Goal: Browse casually

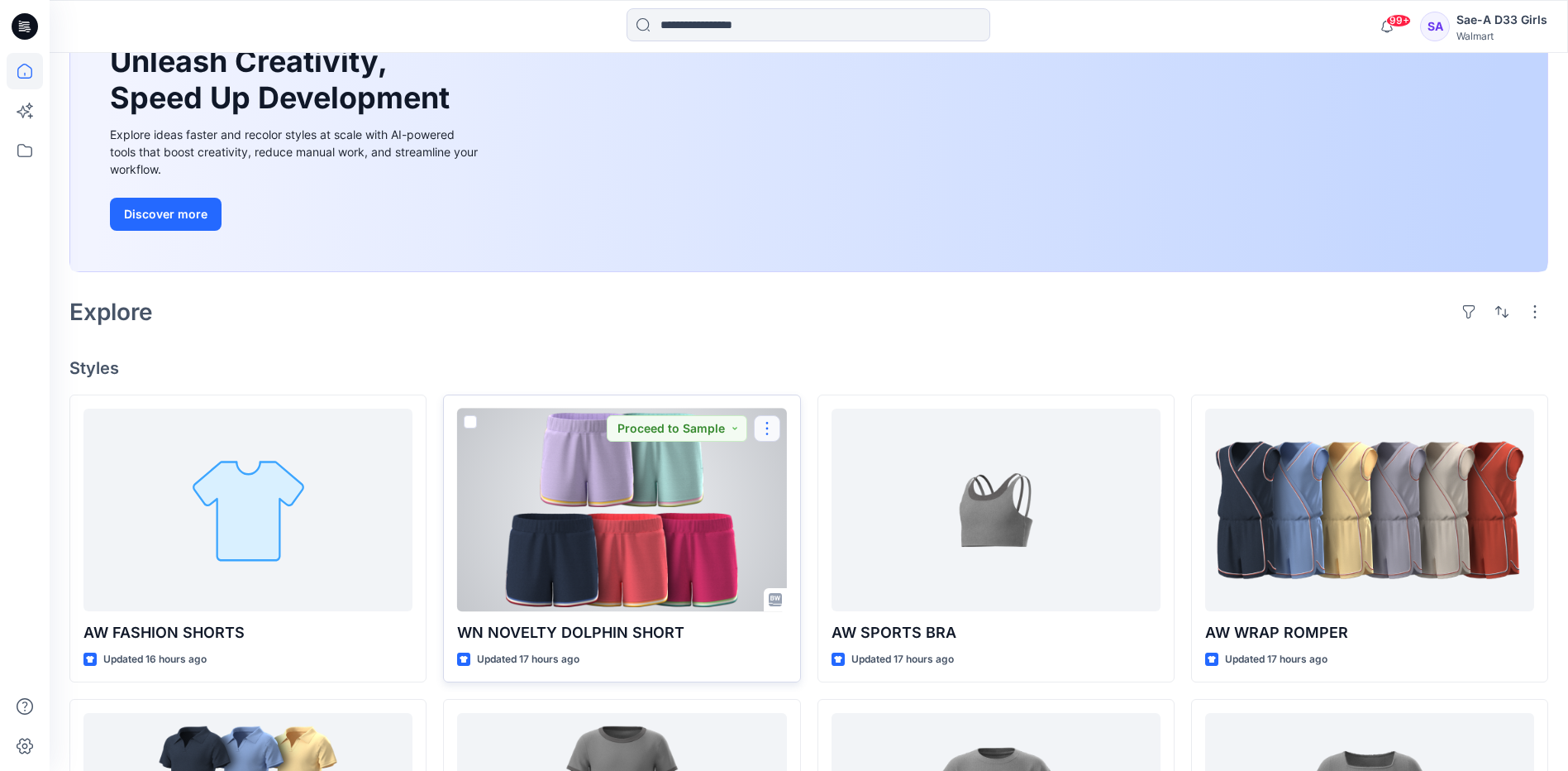
scroll to position [330, 0]
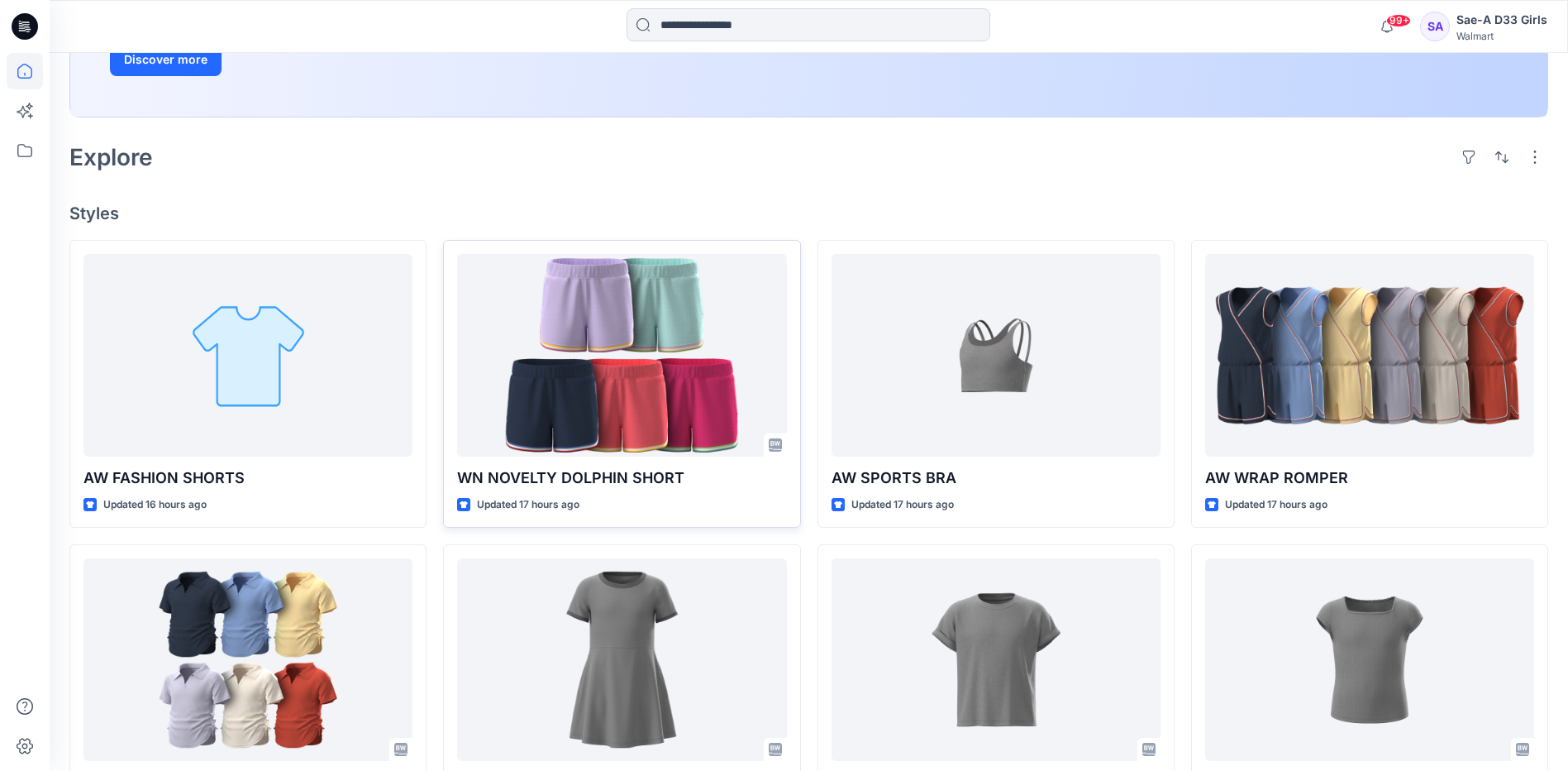
click at [767, 179] on div "Welcome back, Sae-A D33 New New Unleash Creativity, Speed Up Development Explor…" at bounding box center [808, 469] width 1518 height 1494
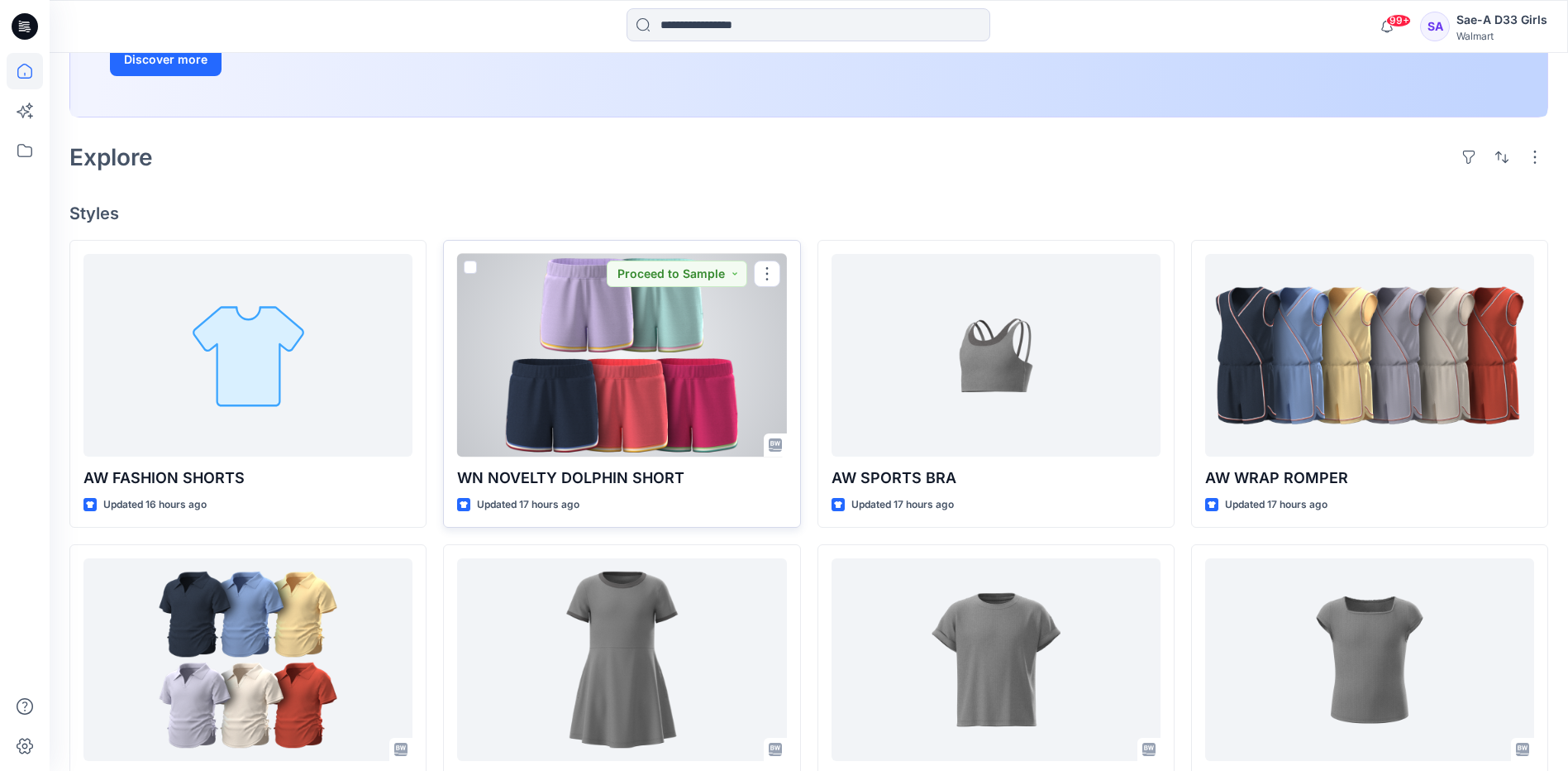
click at [614, 362] on div at bounding box center [622, 355] width 329 height 202
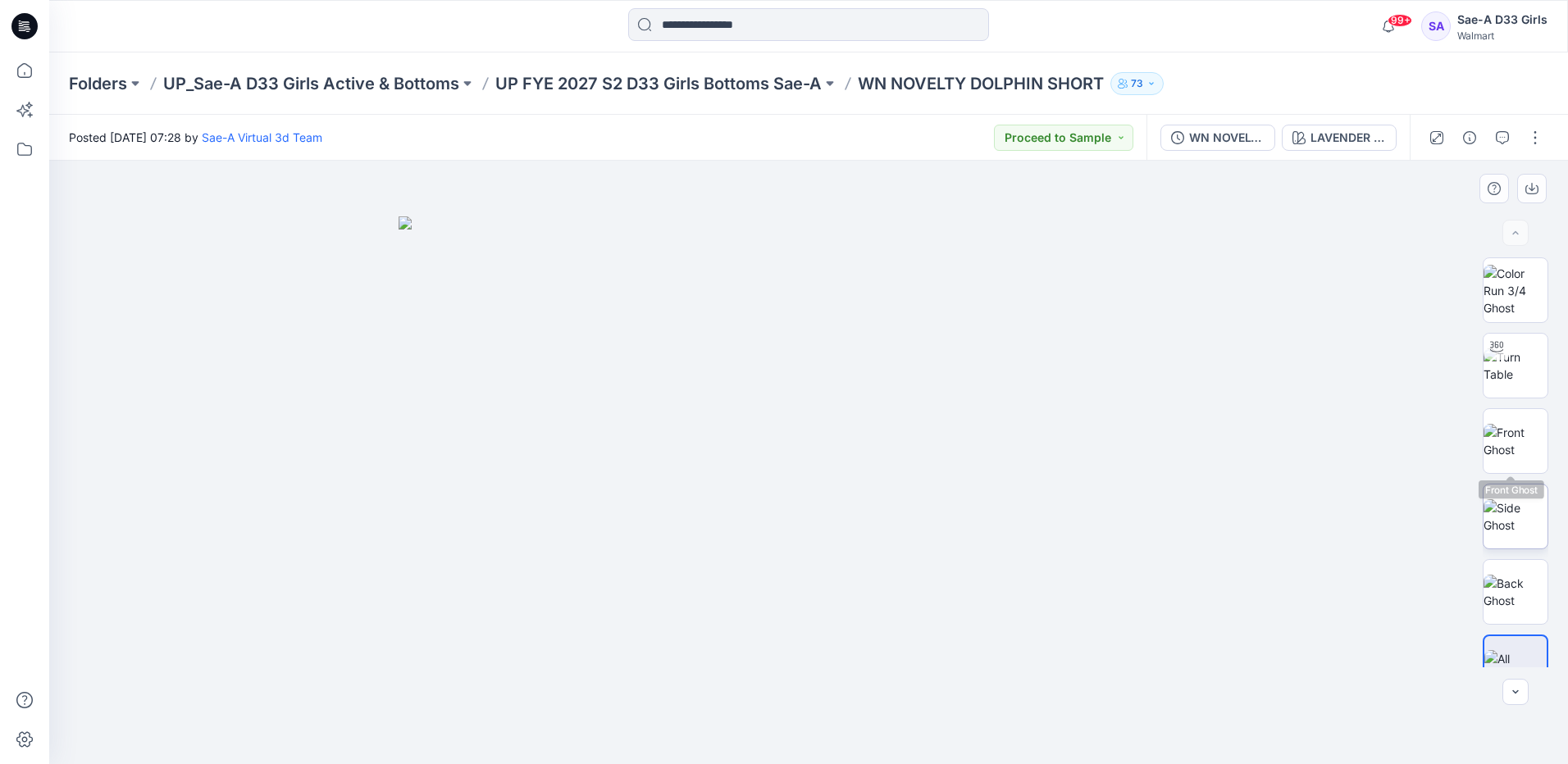
click at [761, 506] on img at bounding box center [1515, 516] width 64 height 35
click at [761, 293] on img at bounding box center [1515, 290] width 64 height 51
click at [761, 458] on img at bounding box center [1515, 440] width 64 height 35
click at [761, 522] on img at bounding box center [1515, 516] width 64 height 35
click at [761, 591] on img at bounding box center [1515, 591] width 64 height 35
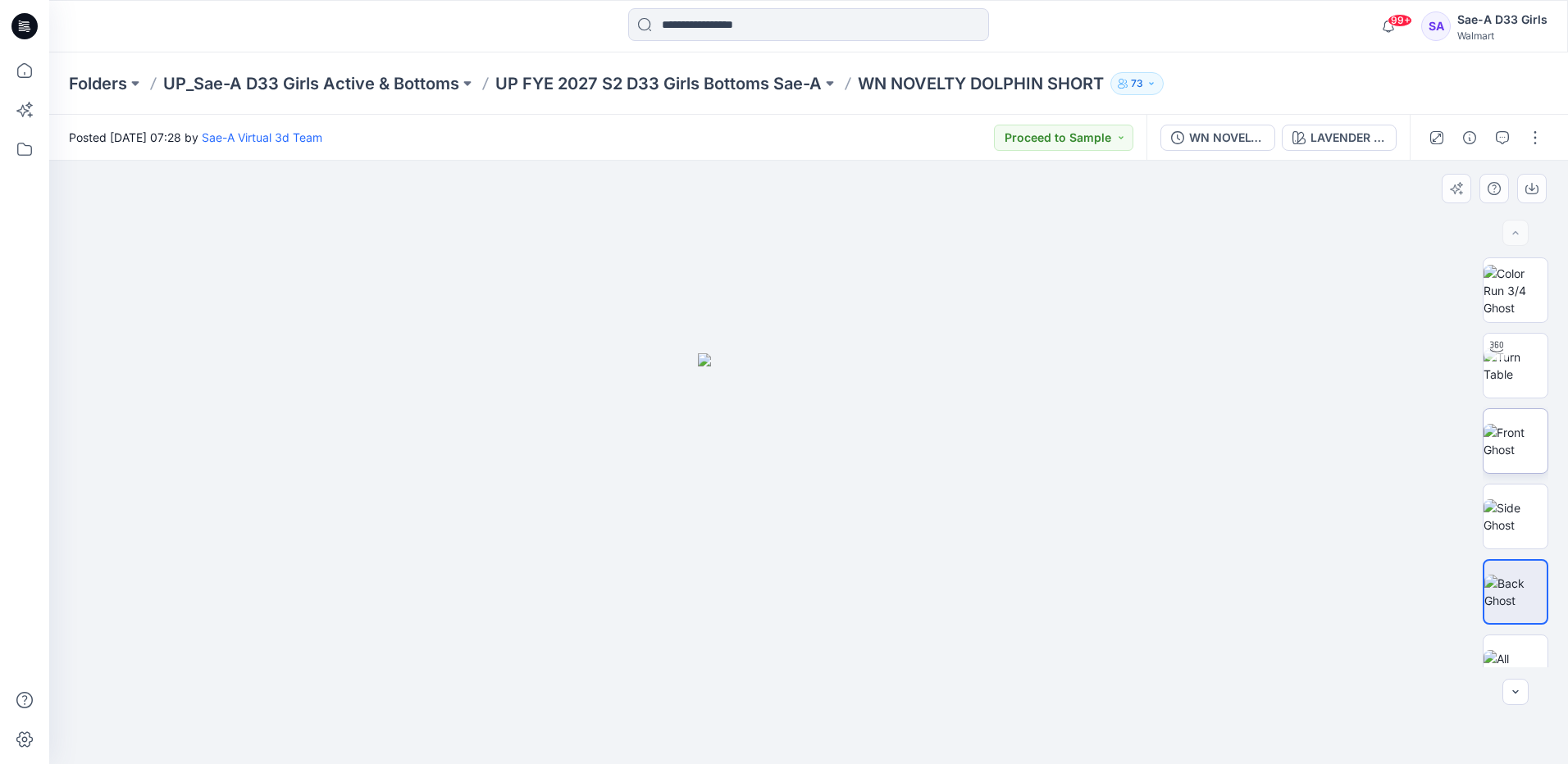
click at [761, 458] on img at bounding box center [1515, 440] width 64 height 35
click at [761, 530] on img at bounding box center [1515, 516] width 64 height 35
click at [761, 650] on img at bounding box center [1515, 666] width 64 height 35
